Goal: Task Accomplishment & Management: Use online tool/utility

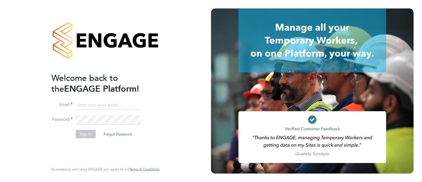
type input "georgiaking@buildingcareersuk.com"
click at [88, 135] on button "Sign In" at bounding box center [86, 134] width 20 height 8
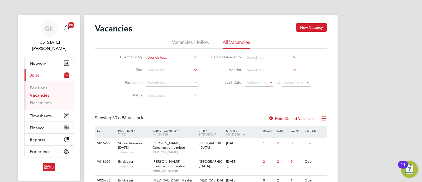
click at [177, 58] on input at bounding box center [172, 57] width 52 height 7
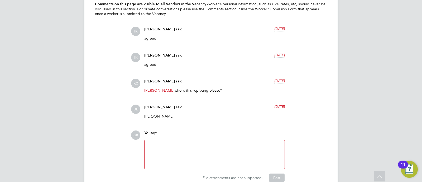
scroll to position [561, 0]
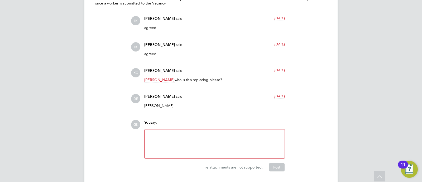
click at [180, 105] on p "Anna Mullins" at bounding box center [214, 105] width 141 height 5
click at [174, 106] on div "Danielle Ebden said: 7 days ago Anna Mullins Show more" at bounding box center [215, 103] width 146 height 18
click at [174, 106] on p "Anna Mullins" at bounding box center [214, 105] width 141 height 5
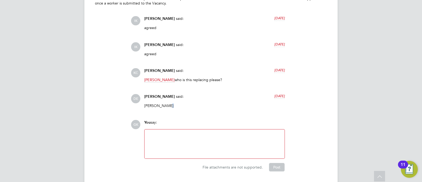
click at [174, 106] on p "Anna Mullins" at bounding box center [214, 105] width 141 height 5
click at [169, 106] on p "Anna Mullins" at bounding box center [214, 105] width 141 height 5
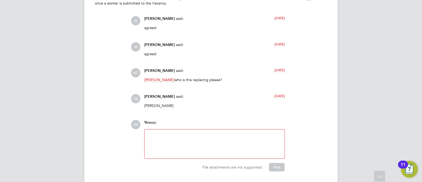
click at [169, 108] on div "Anna Mullins" at bounding box center [214, 107] width 141 height 9
click at [175, 103] on div "Danielle Ebden said: 7 days ago" at bounding box center [214, 98] width 141 height 9
